Goal: Task Accomplishment & Management: Use online tool/utility

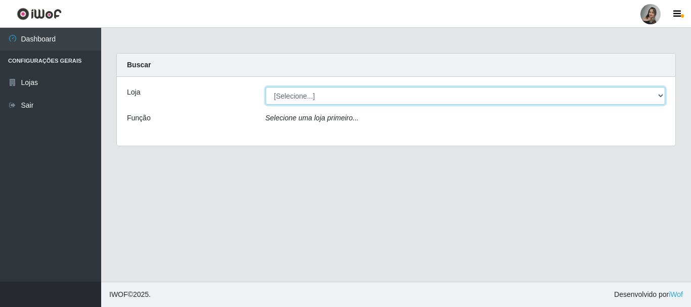
click at [664, 97] on select "[Selecione...] Supermercado Sao Francisco - Amarante" at bounding box center [466, 96] width 400 height 18
select select "383"
click at [266, 87] on select "[Selecione...] Supermercado Sao Francisco - Amarante" at bounding box center [466, 96] width 400 height 18
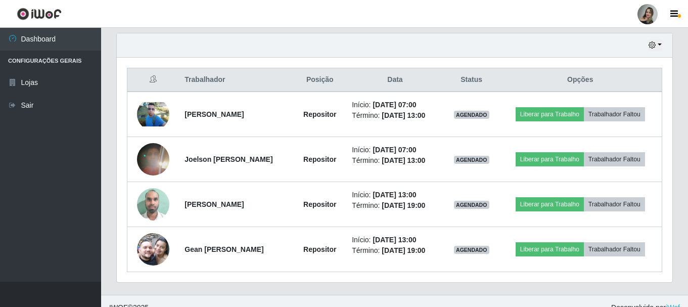
scroll to position [355, 0]
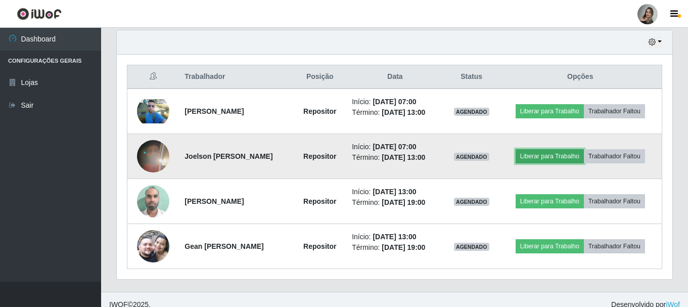
click at [551, 160] on button "Liberar para Trabalho" at bounding box center [550, 156] width 68 height 14
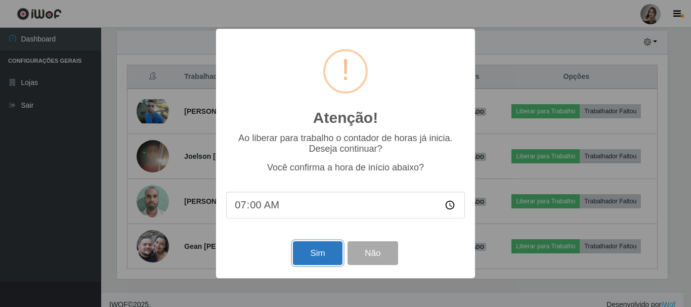
click at [313, 253] on button "Sim" at bounding box center [317, 253] width 49 height 24
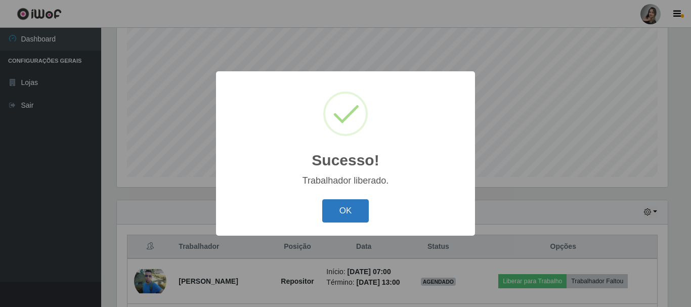
click at [341, 207] on button "OK" at bounding box center [345, 211] width 47 height 24
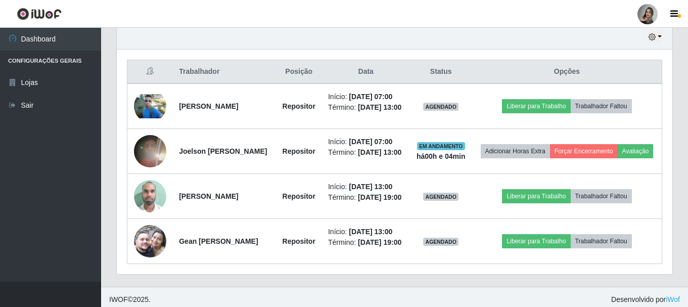
scroll to position [395, 0]
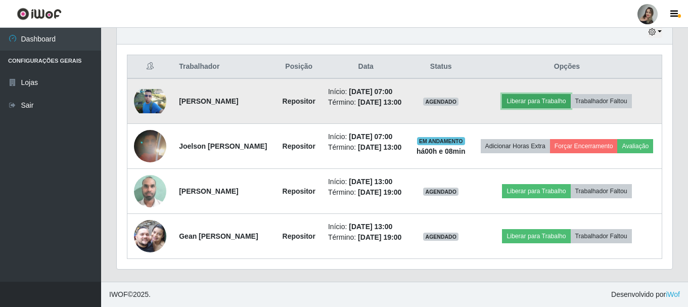
click at [542, 94] on button "Liberar para Trabalho" at bounding box center [536, 101] width 68 height 14
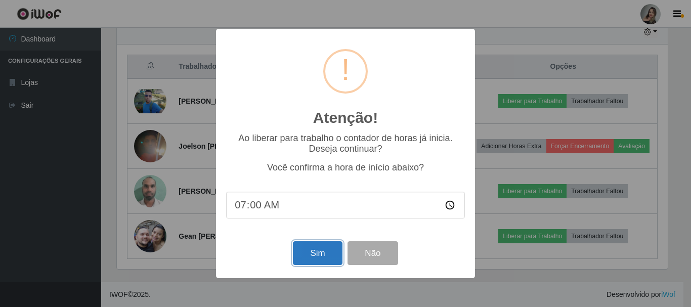
click at [312, 254] on button "Sim" at bounding box center [317, 253] width 49 height 24
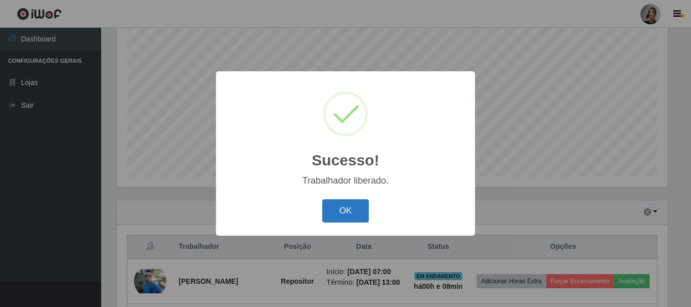
click at [341, 211] on button "OK" at bounding box center [345, 211] width 47 height 24
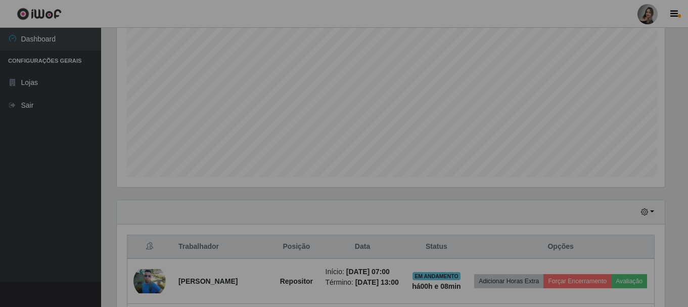
scroll to position [210, 556]
